Goal: Information Seeking & Learning: Learn about a topic

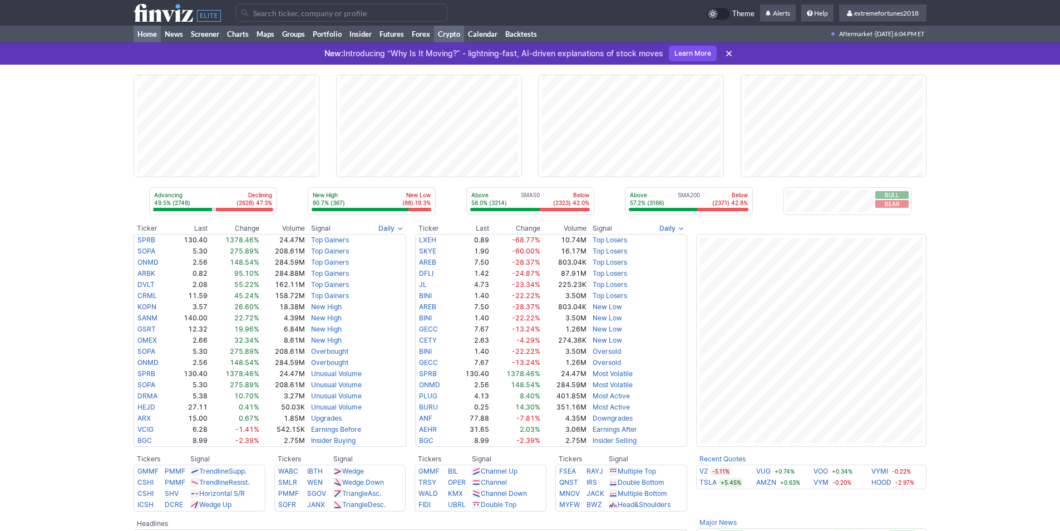
click at [446, 34] on link "Crypto" at bounding box center [449, 34] width 30 height 17
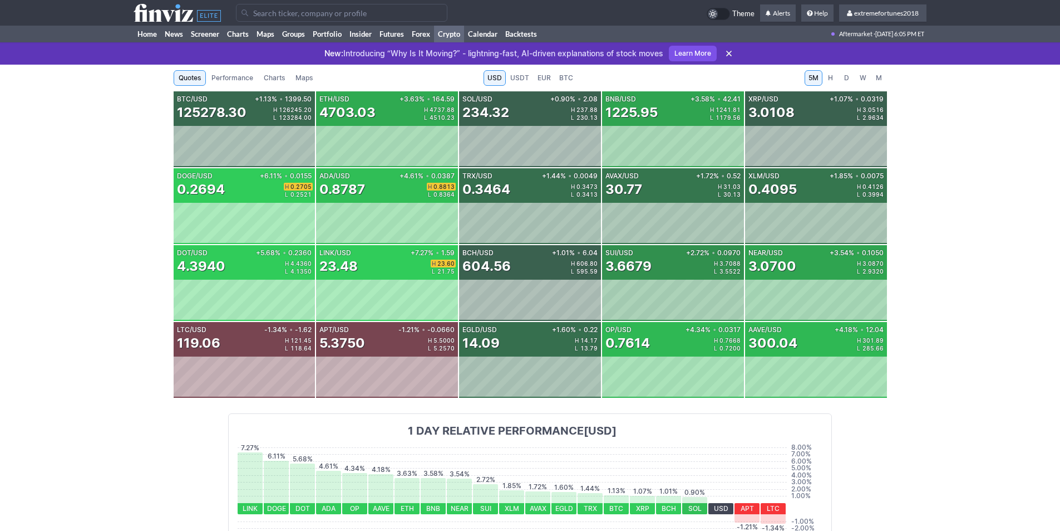
click at [846, 78] on span "D" at bounding box center [847, 77] width 8 height 11
click at [403, 32] on link "Futures" at bounding box center [392, 34] width 32 height 17
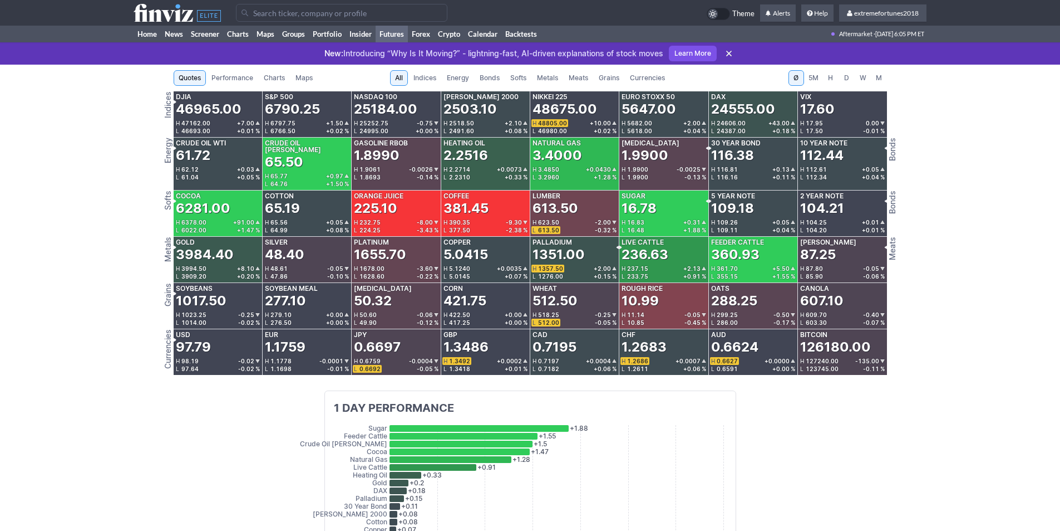
click at [543, 80] on span "Metals" at bounding box center [547, 77] width 21 height 11
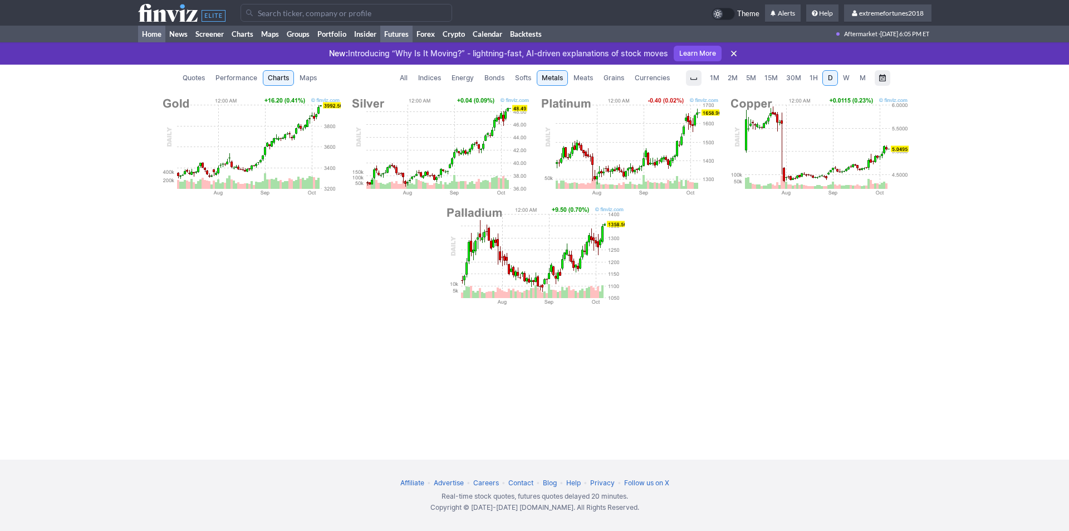
click at [141, 34] on link "Home" at bounding box center [151, 34] width 27 height 17
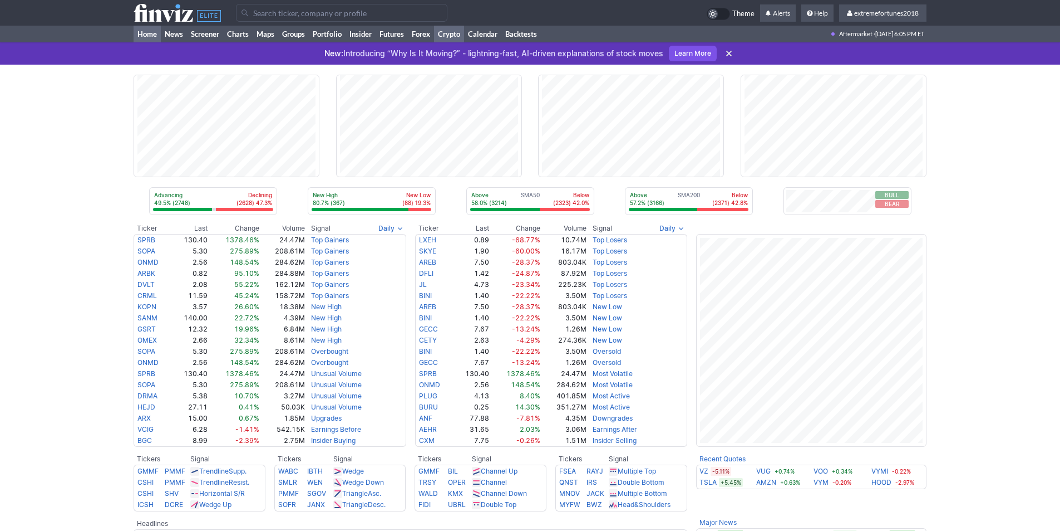
click at [441, 35] on link "Crypto" at bounding box center [449, 34] width 30 height 17
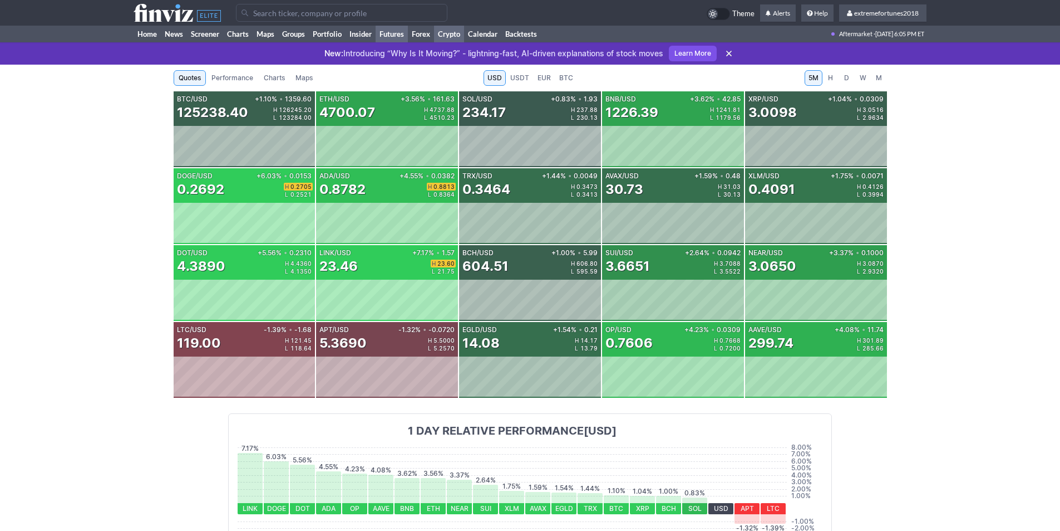
click at [387, 32] on link "Futures" at bounding box center [392, 34] width 32 height 17
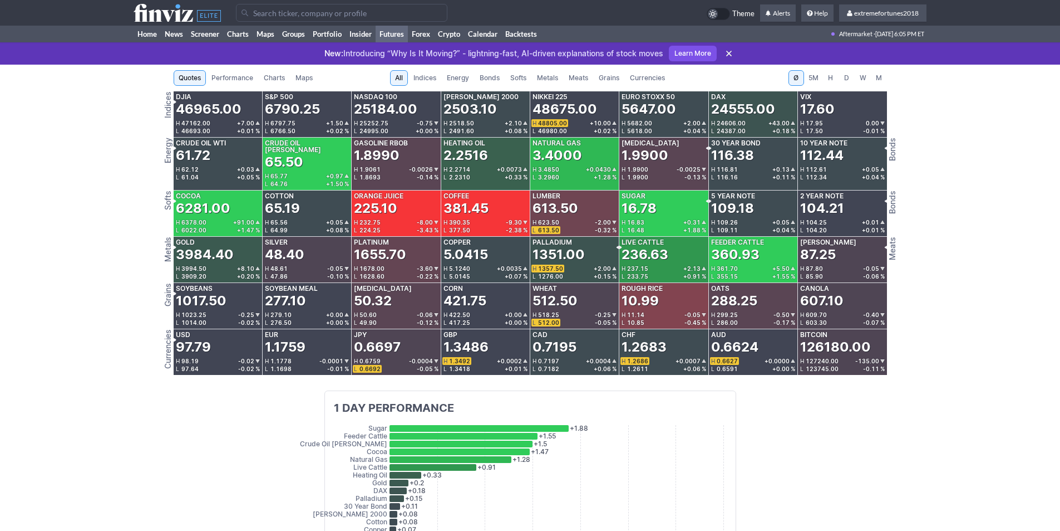
click at [645, 78] on span "Currencies" at bounding box center [647, 77] width 35 height 11
